Goal: Task Accomplishment & Management: Complete application form

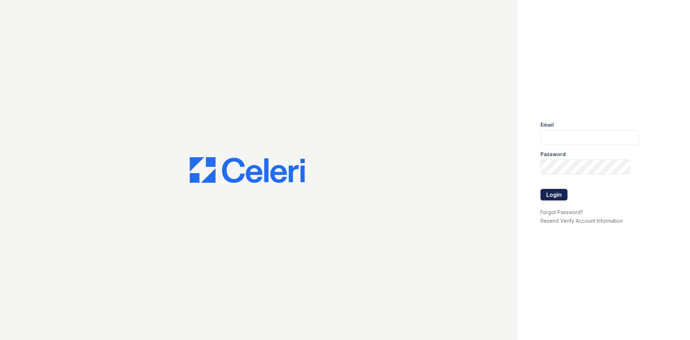
type input "[EMAIL_ADDRESS][DOMAIN_NAME]"
click at [557, 194] on button "Login" at bounding box center [554, 195] width 27 height 12
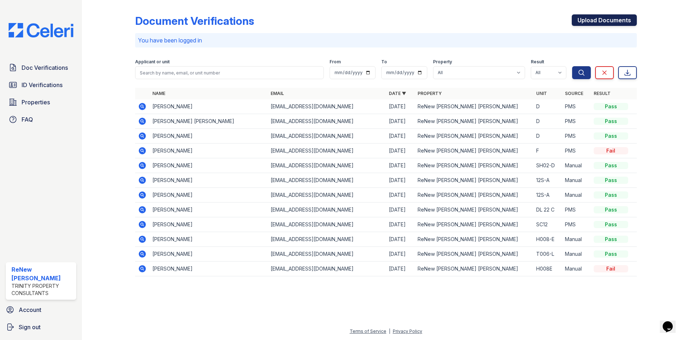
click at [617, 22] on link "Upload Documents" at bounding box center [604, 20] width 65 height 12
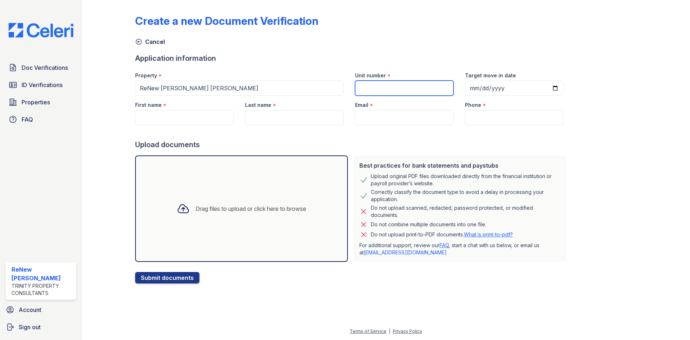
click at [371, 85] on input "Unit number" at bounding box center [404, 88] width 98 height 15
type input "SH02-F"
click at [185, 117] on input "First name" at bounding box center [184, 117] width 98 height 15
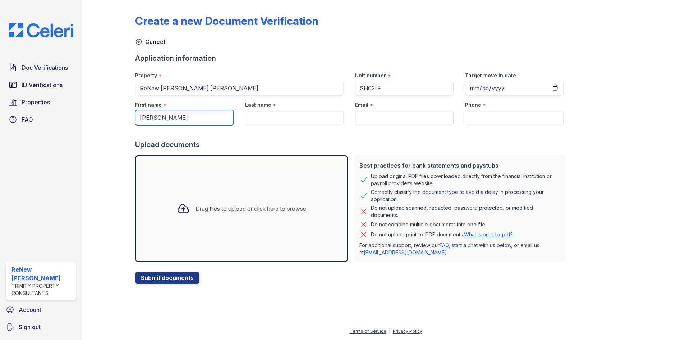
type input "[PERSON_NAME]"
click at [253, 114] on input "Last name" at bounding box center [294, 117] width 98 height 15
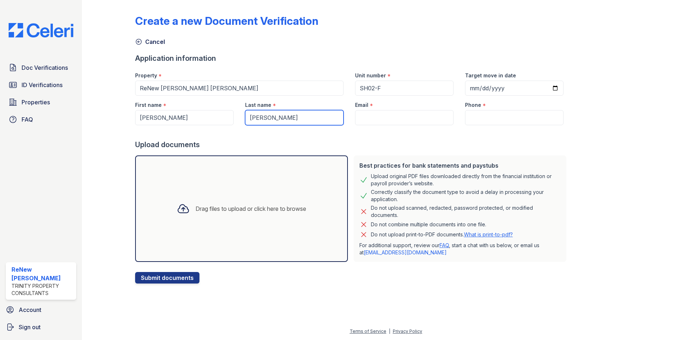
drag, startPoint x: 271, startPoint y: 119, endPoint x: 226, endPoint y: 119, distance: 45.3
click at [226, 119] on div "First name * Jose Last name * Morales Ruiz Email * Phone *" at bounding box center [349, 110] width 440 height 29
click at [273, 121] on input "Ruiz" at bounding box center [294, 117] width 98 height 15
paste input "Morales"
type input "[PERSON_NAME]"
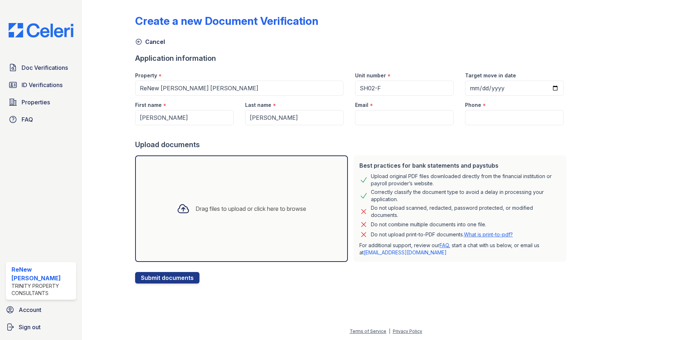
click at [320, 136] on div at bounding box center [352, 132] width 434 height 14
click at [395, 127] on div at bounding box center [352, 132] width 434 height 14
drag, startPoint x: 409, startPoint y: 123, endPoint x: 409, endPoint y: 119, distance: 4.0
click at [409, 120] on input "Email" at bounding box center [404, 117] width 98 height 15
paste input "[EMAIL_ADDRESS][DOMAIN_NAME]"
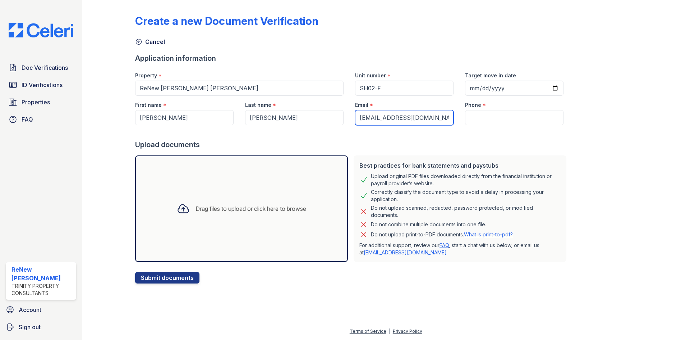
type input "[EMAIL_ADDRESS][DOMAIN_NAME]"
click at [599, 124] on div "Create a new Document Verification Cancel Application information Property * Re…" at bounding box center [386, 143] width 502 height 280
click at [506, 117] on input "Phone" at bounding box center [514, 117] width 98 height 15
paste input "(443) 345-6776"
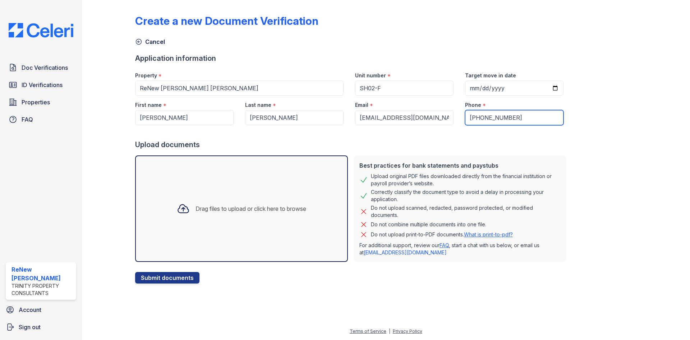
type input "(443) 345-6776"
click at [640, 137] on div at bounding box center [658, 143] width 42 height 280
click at [225, 233] on div "Drag files to upload or click here to browse" at bounding box center [241, 208] width 213 height 106
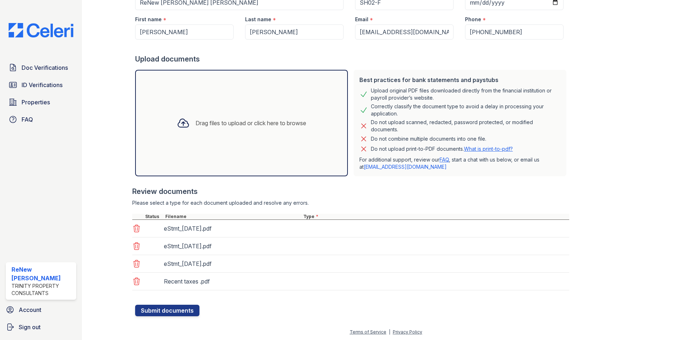
scroll to position [86, 0]
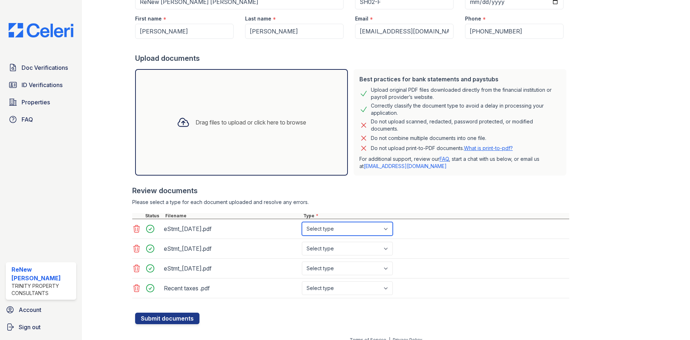
click at [326, 228] on select "Select type Paystub Bank Statement Offer Letter Tax Documents Benefit Award Let…" at bounding box center [347, 229] width 91 height 14
select select "bank_statement"
click at [302, 222] on select "Select type Paystub Bank Statement Offer Letter Tax Documents Benefit Award Let…" at bounding box center [347, 229] width 91 height 14
click at [325, 247] on select "Select type Paystub Bank Statement Offer Letter Tax Documents Benefit Award Let…" at bounding box center [347, 249] width 91 height 14
select select "bank_statement"
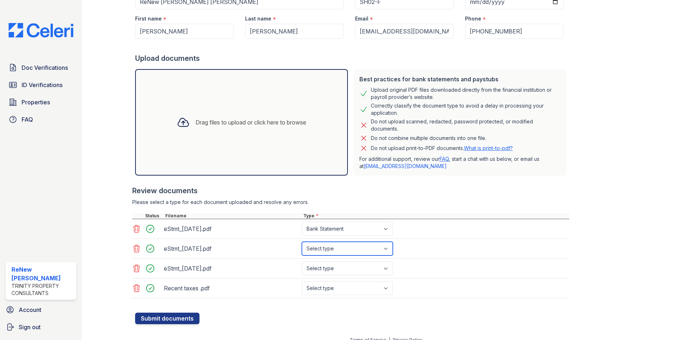
click at [302, 242] on select "Select type Paystub Bank Statement Offer Letter Tax Documents Benefit Award Let…" at bounding box center [347, 249] width 91 height 14
click at [314, 265] on select "Select type Paystub Bank Statement Offer Letter Tax Documents Benefit Award Let…" at bounding box center [347, 268] width 91 height 14
select select "bank_statement"
click at [302, 261] on select "Select type Paystub Bank Statement Offer Letter Tax Documents Benefit Award Let…" at bounding box center [347, 268] width 91 height 14
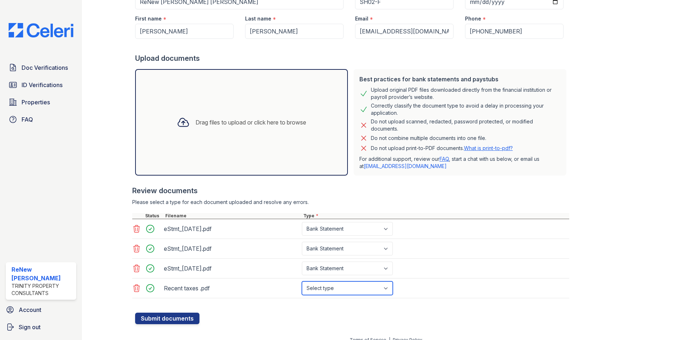
click at [332, 289] on select "Select type Paystub Bank Statement Offer Letter Tax Documents Benefit Award Let…" at bounding box center [347, 288] width 91 height 14
select select "tax_documents"
click at [302, 281] on select "Select type Paystub Bank Statement Offer Letter Tax Documents Benefit Award Let…" at bounding box center [347, 288] width 91 height 14
click at [226, 310] on div at bounding box center [352, 308] width 434 height 7
click at [170, 317] on button "Submit documents" at bounding box center [167, 318] width 64 height 12
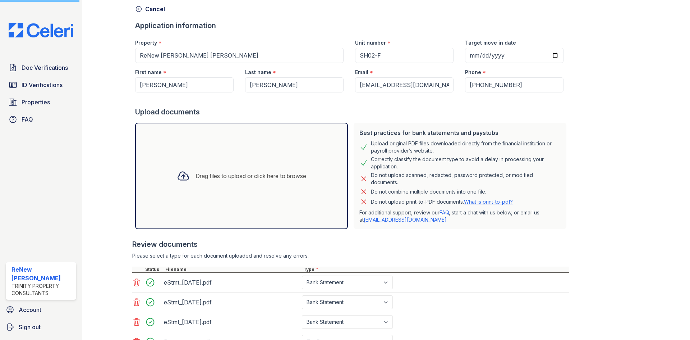
scroll to position [0, 0]
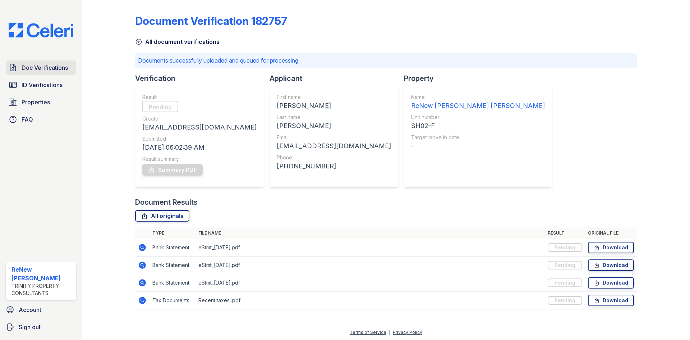
click at [14, 65] on icon at bounding box center [13, 67] width 9 height 9
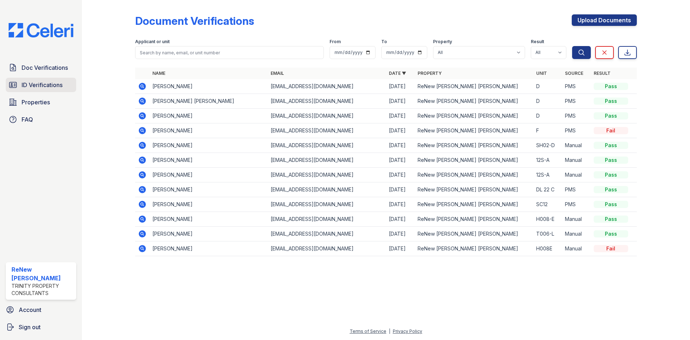
click at [24, 87] on span "ID Verifications" at bounding box center [42, 85] width 41 height 9
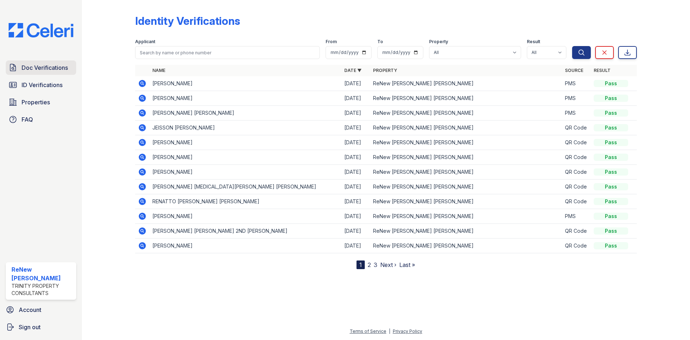
click at [37, 72] on link "Doc Verifications" at bounding box center [41, 67] width 70 height 14
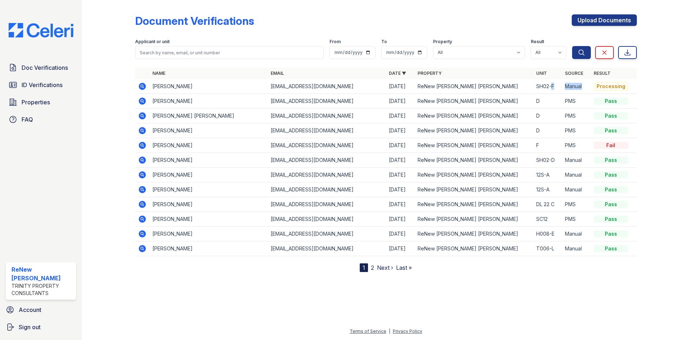
drag, startPoint x: 590, startPoint y: 84, endPoint x: 552, endPoint y: 89, distance: 38.5
click at [552, 89] on tr "Jose Ruiz Morales eva.grr.1994@gmail.com 08/26/25 ReNew Owings Mills SH02-F Man…" at bounding box center [386, 86] width 502 height 15
click at [551, 111] on td "D" at bounding box center [547, 116] width 29 height 15
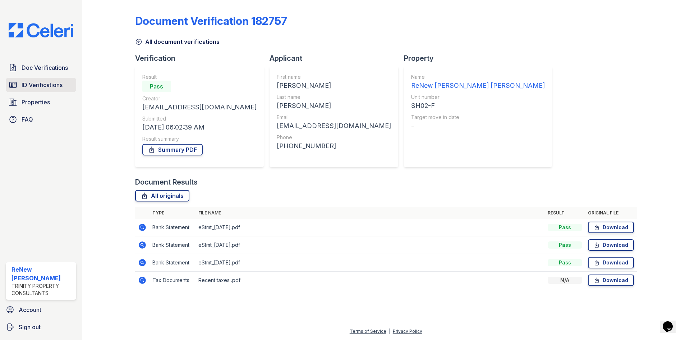
click at [36, 85] on span "ID Verifications" at bounding box center [42, 85] width 41 height 9
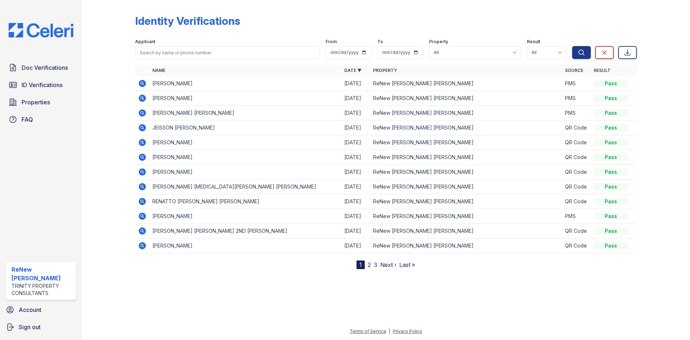
click at [143, 217] on icon at bounding box center [142, 216] width 9 height 9
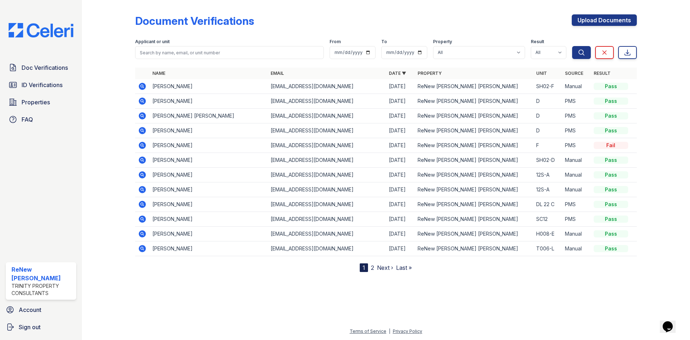
click at [141, 83] on icon at bounding box center [142, 86] width 7 height 7
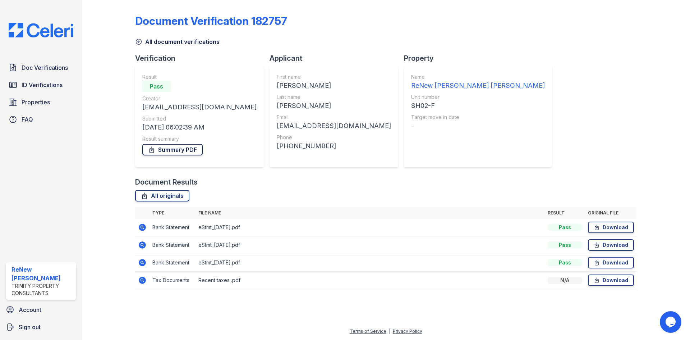
click at [176, 147] on link "Summary PDF" at bounding box center [172, 150] width 60 height 12
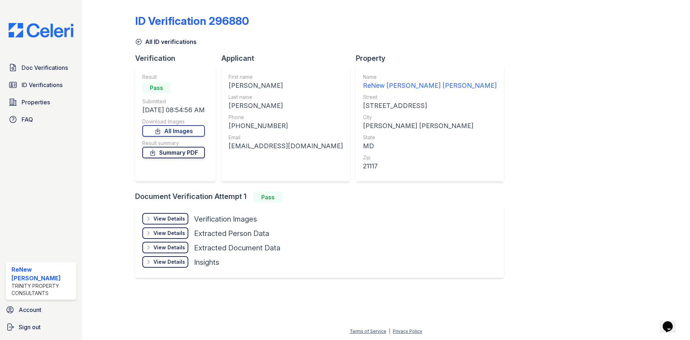
click at [186, 153] on link "Summary PDF" at bounding box center [173, 153] width 63 height 12
click at [189, 134] on link "All Images" at bounding box center [173, 131] width 63 height 12
click at [44, 69] on span "Doc Verifications" at bounding box center [45, 67] width 46 height 9
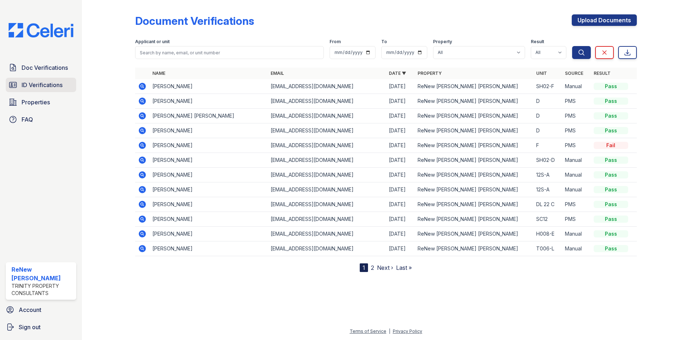
click at [27, 83] on span "ID Verifications" at bounding box center [42, 85] width 41 height 9
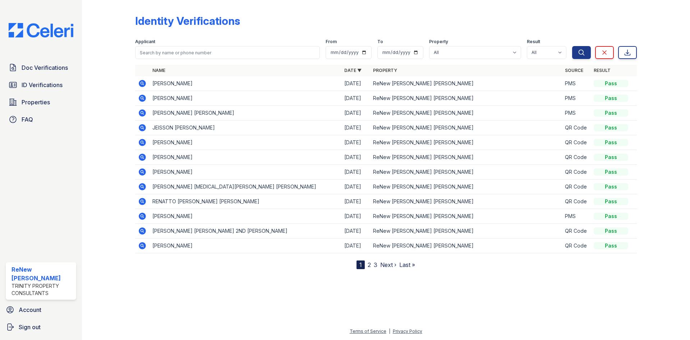
click at [36, 60] on div "Doc Verifications ID Verifications Properties FAQ ReNew [PERSON_NAME] Trinity P…" at bounding box center [41, 170] width 82 height 340
click at [38, 68] on span "Doc Verifications" at bounding box center [45, 67] width 46 height 9
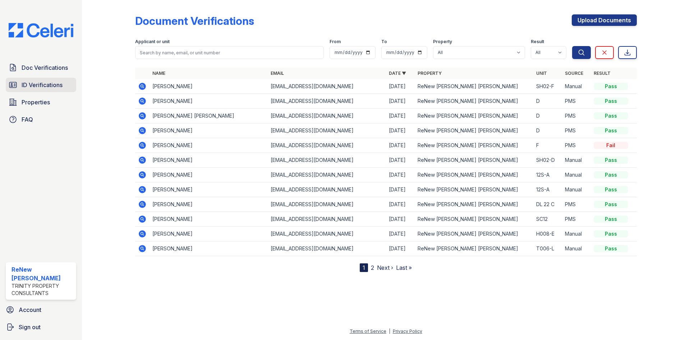
click at [43, 80] on link "ID Verifications" at bounding box center [41, 85] width 70 height 14
